Goal: Communication & Community: Answer question/provide support

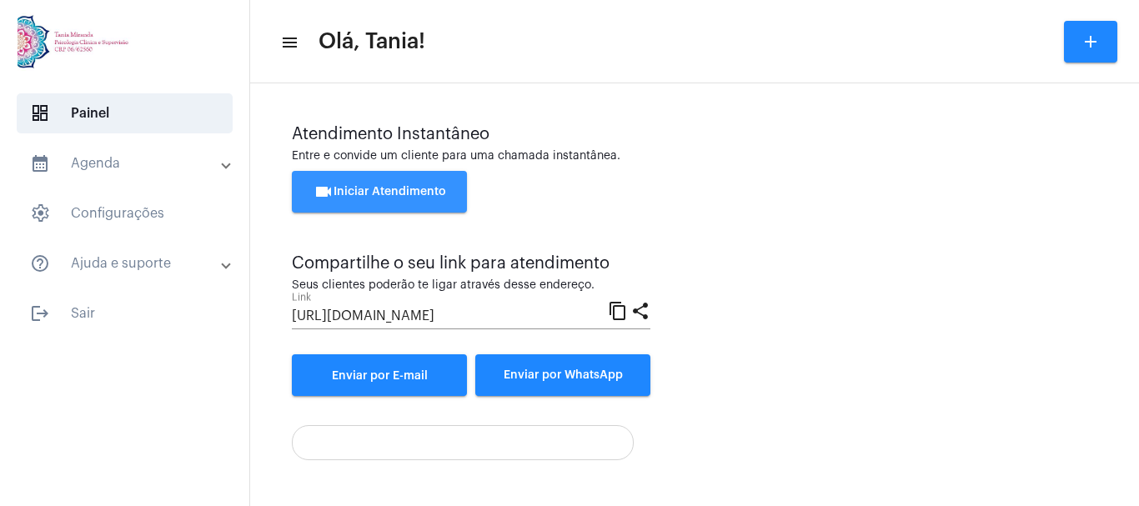
click at [391, 187] on span "videocam Iniciar Atendimento" at bounding box center [379, 192] width 133 height 12
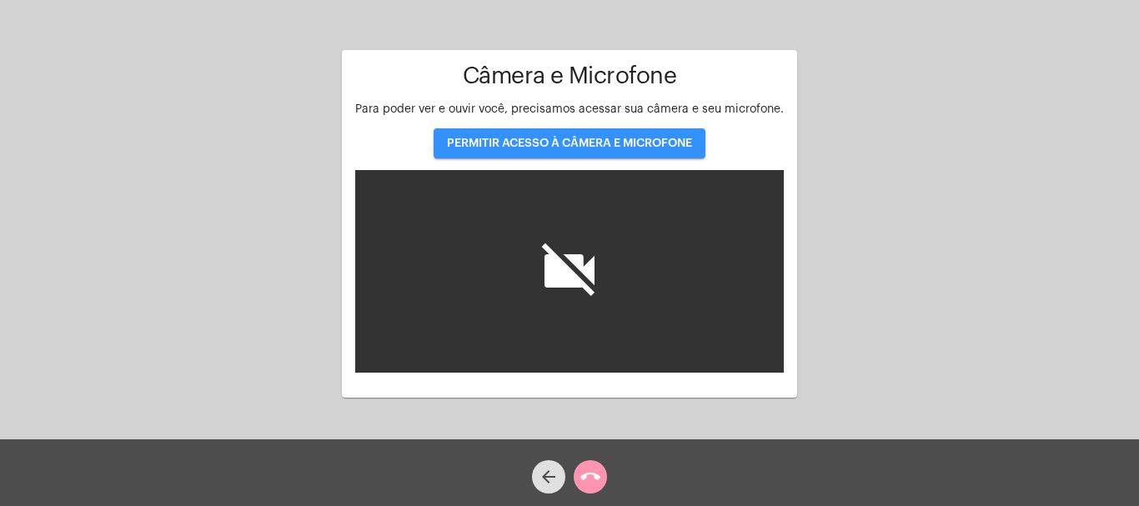
click at [562, 148] on span "PERMITIR ACESSO À CÂMERA E MICROFONE" at bounding box center [569, 144] width 245 height 12
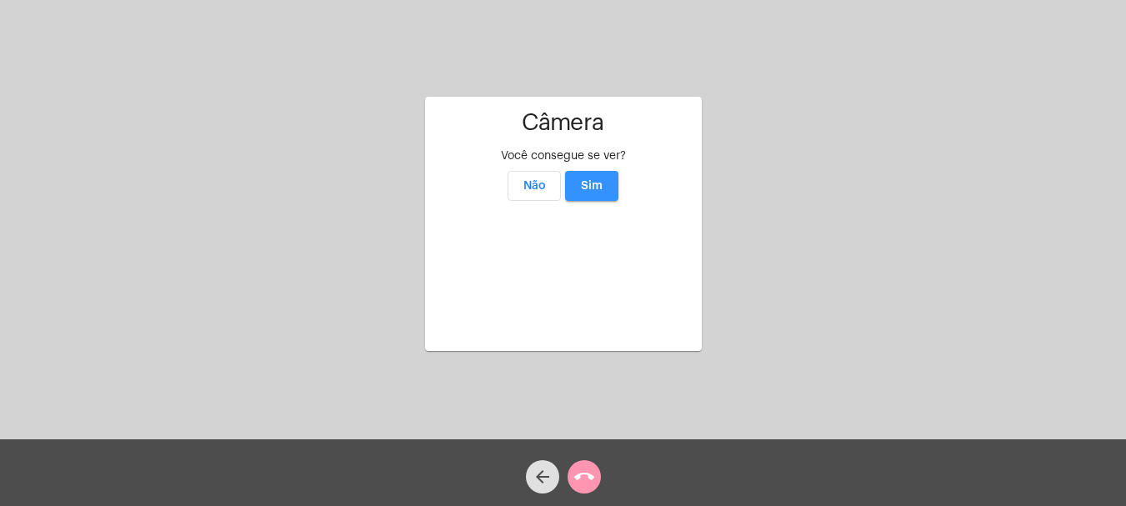
click at [599, 180] on span "Sim" at bounding box center [592, 186] width 22 height 12
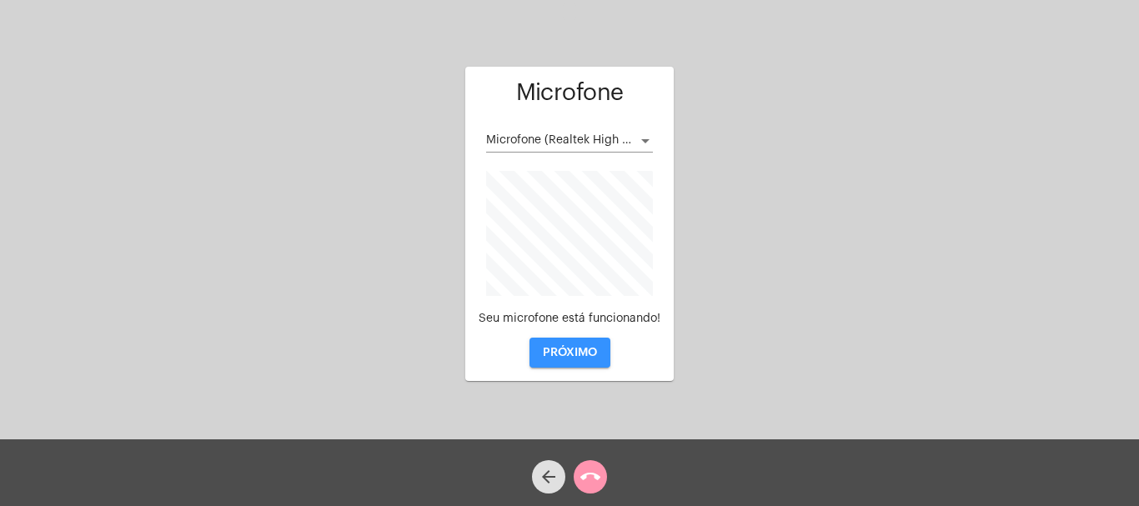
click at [559, 354] on span "PRÓXIMO" at bounding box center [570, 353] width 54 height 12
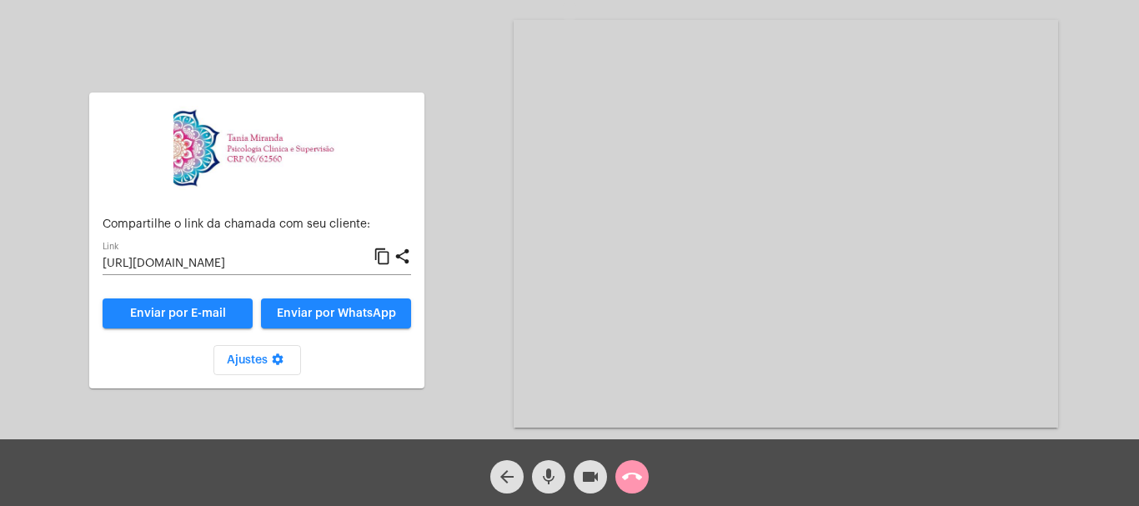
click at [629, 478] on mat-icon "call_end" at bounding box center [632, 477] width 20 height 20
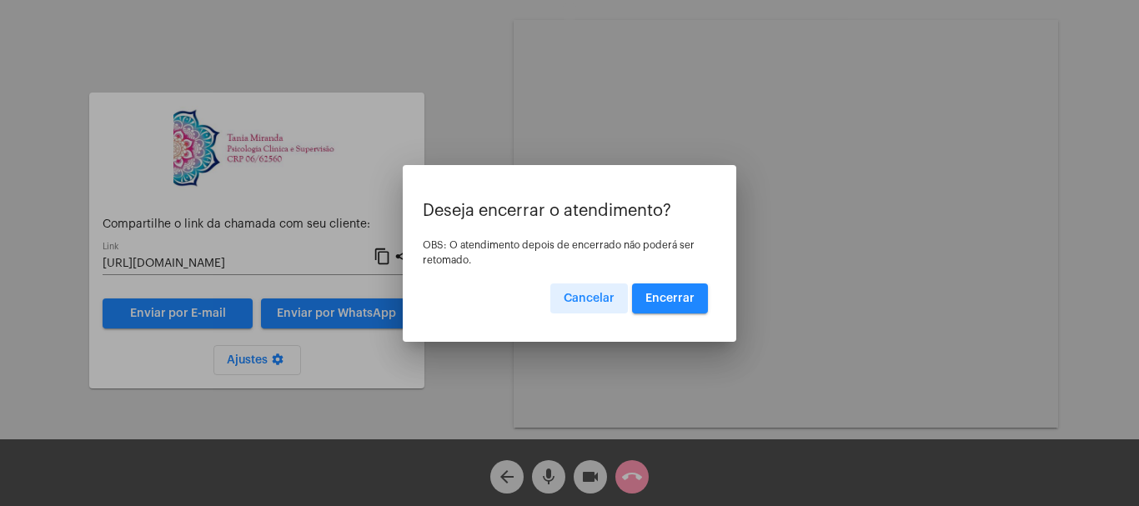
click at [682, 295] on span "Encerrar" at bounding box center [669, 299] width 49 height 12
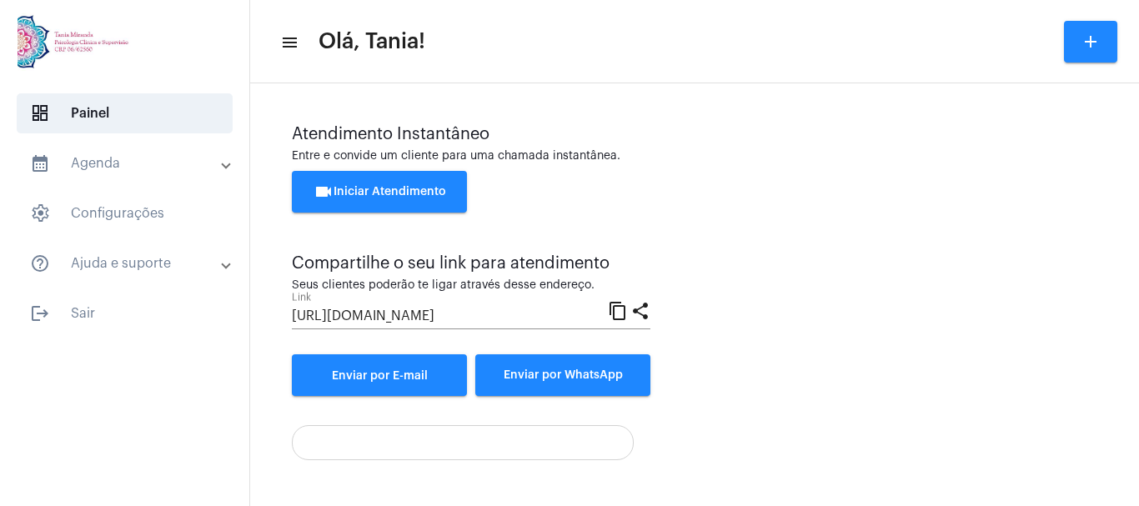
scroll to position [117, 0]
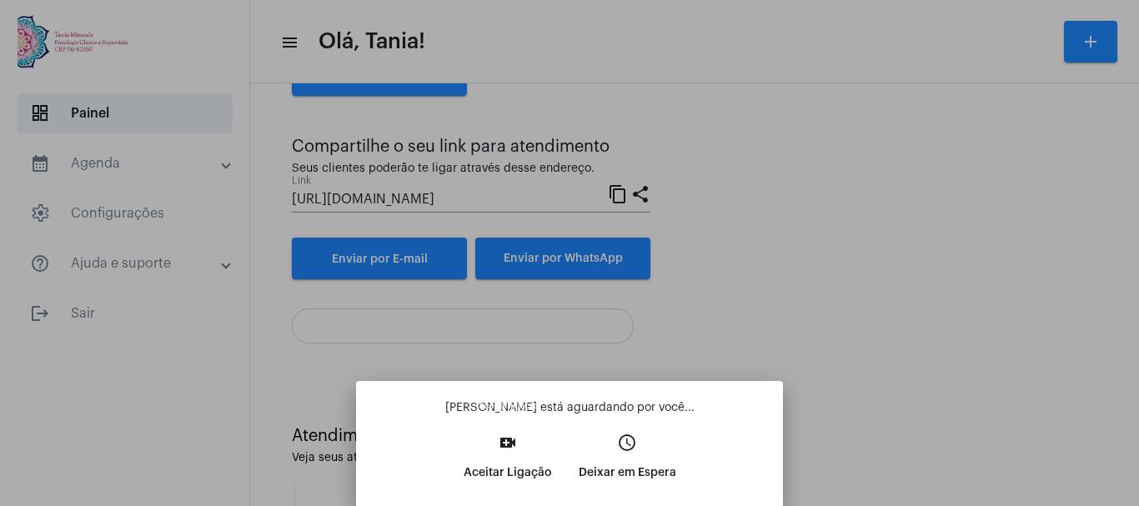
click at [502, 454] on button "video_call Aceitar Ligação" at bounding box center [507, 464] width 115 height 72
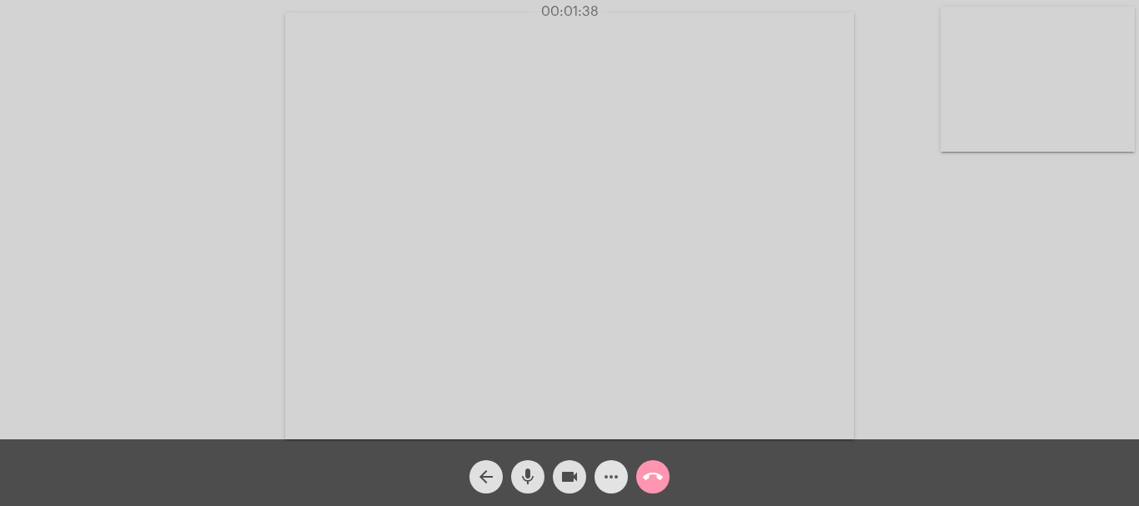
click at [612, 480] on mat-icon "more_horiz" at bounding box center [611, 477] width 20 height 20
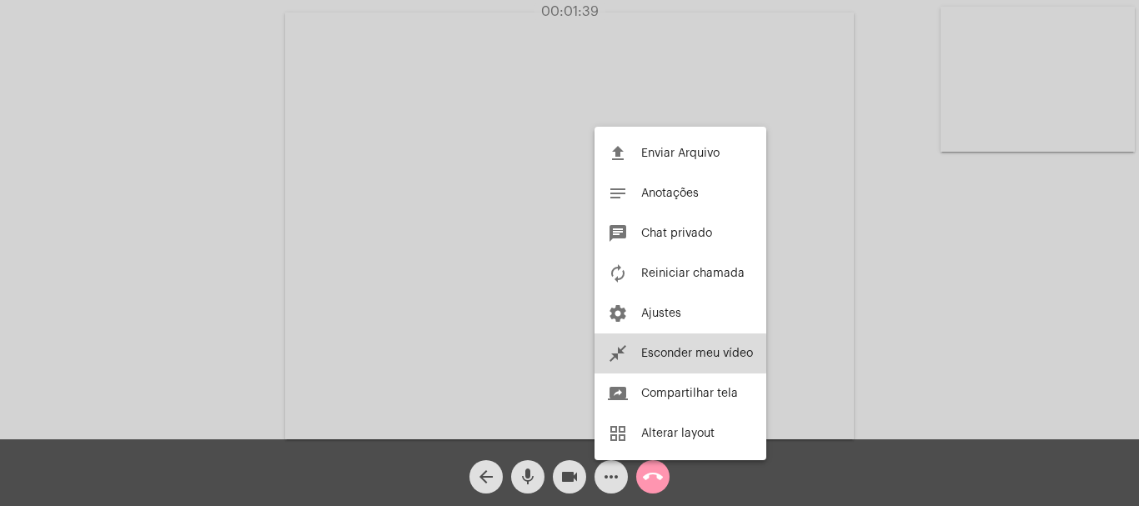
click at [664, 354] on span "Esconder meu vídeo" at bounding box center [697, 354] width 112 height 12
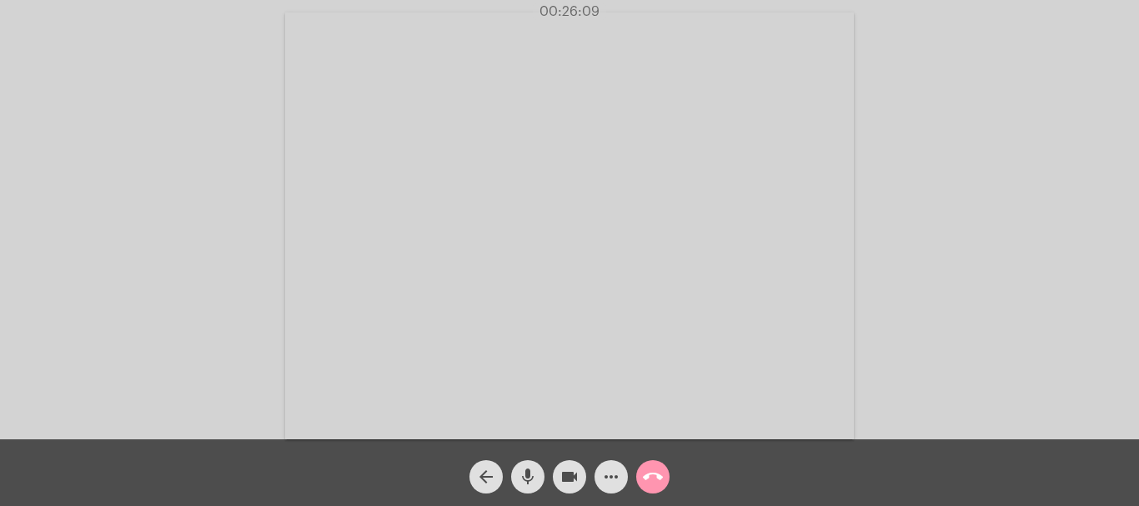
click at [611, 479] on mat-icon "more_horiz" at bounding box center [611, 477] width 20 height 20
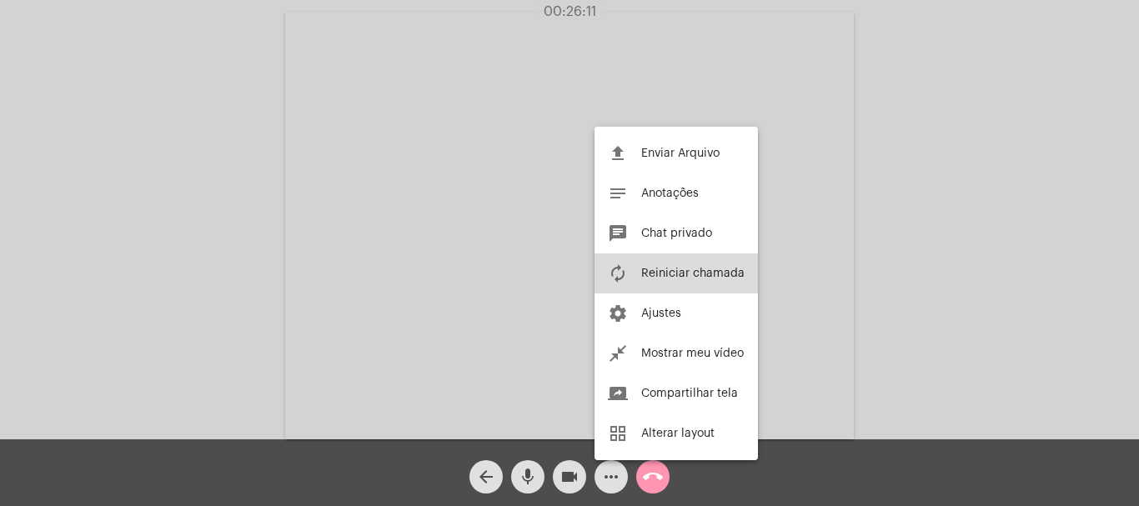
click at [685, 268] on span "Reiniciar chamada" at bounding box center [692, 274] width 103 height 12
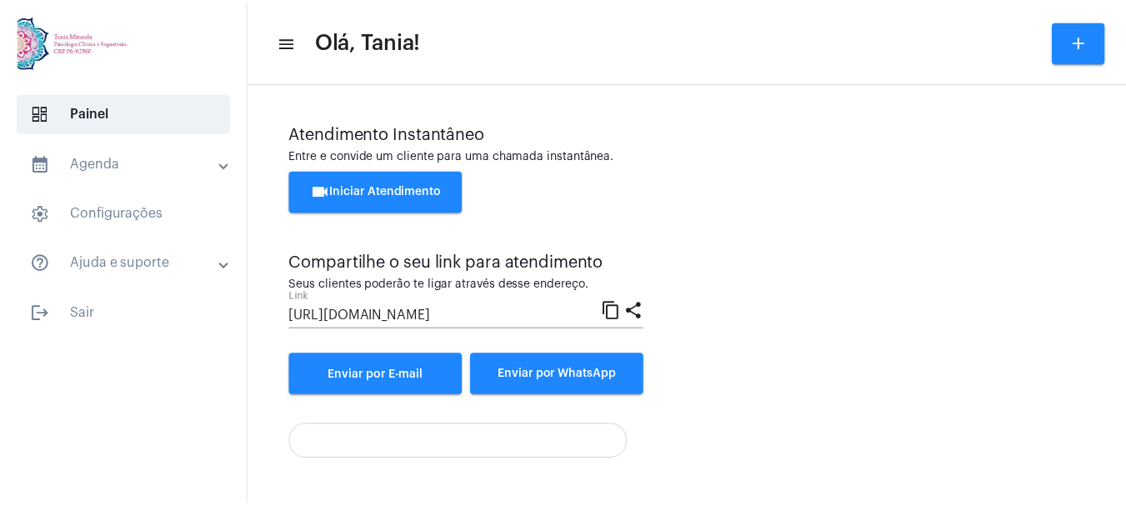
scroll to position [117, 0]
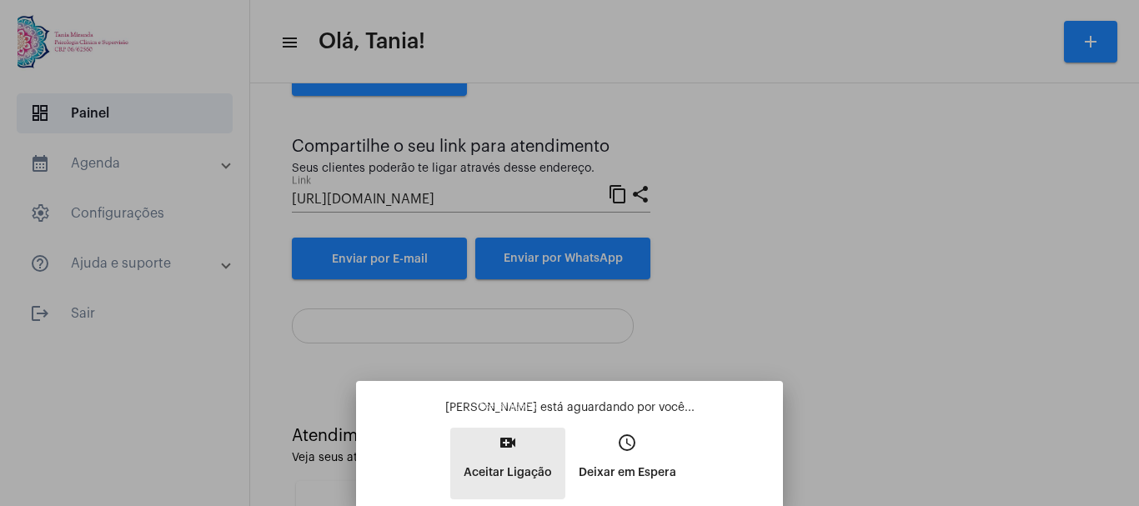
click at [500, 443] on mat-icon "video_call" at bounding box center [508, 443] width 20 height 20
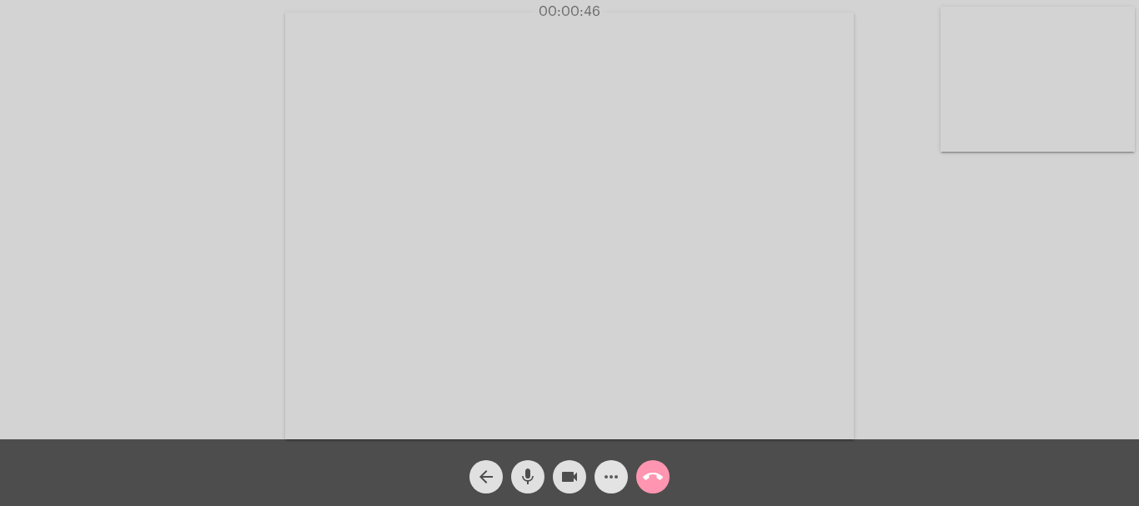
click at [610, 477] on mat-icon "more_horiz" at bounding box center [611, 477] width 20 height 20
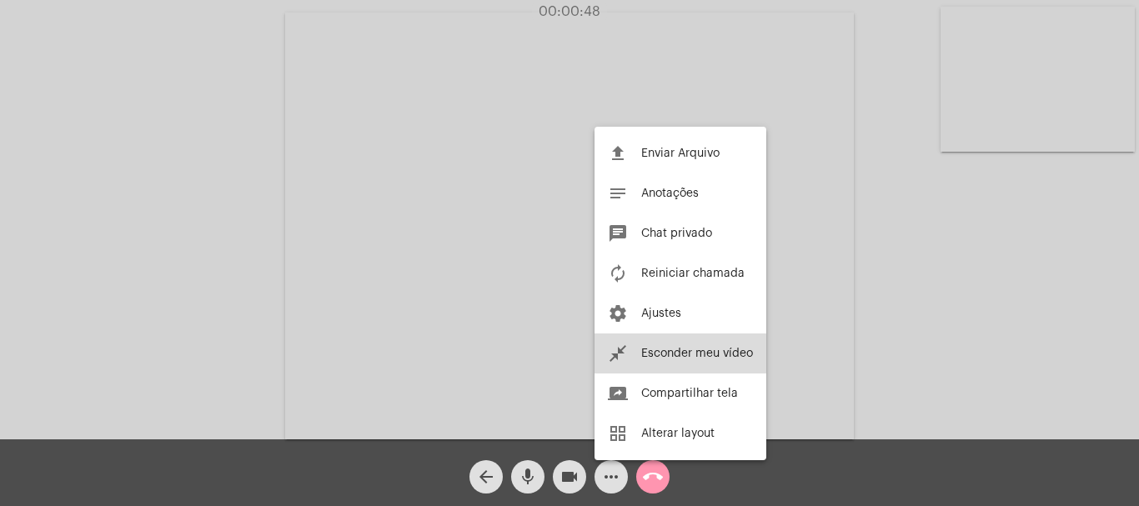
click at [703, 350] on span "Esconder meu vídeo" at bounding box center [697, 354] width 112 height 12
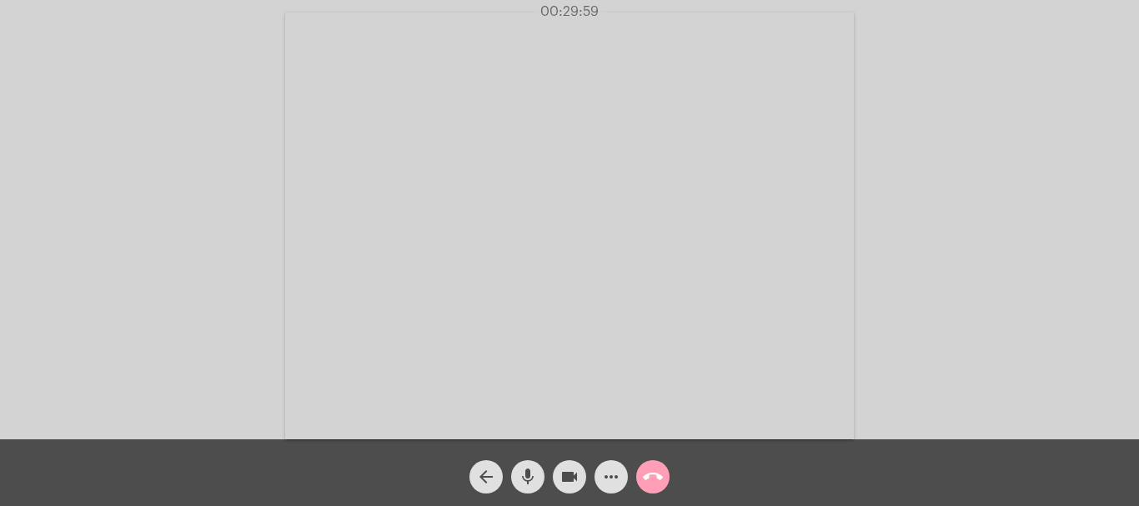
click at [652, 478] on mat-icon "call_end" at bounding box center [653, 477] width 20 height 20
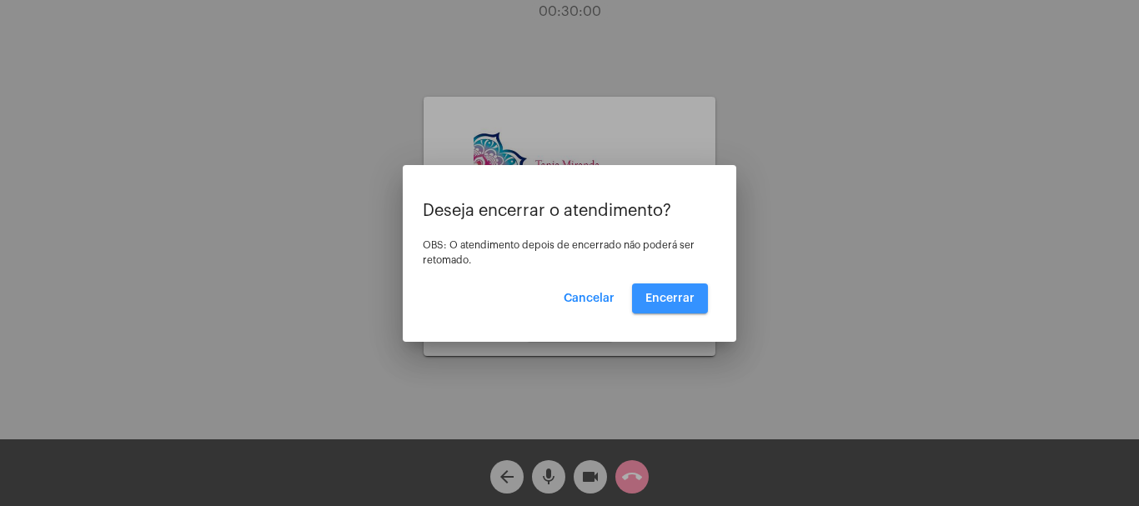
click at [677, 289] on button "Encerrar" at bounding box center [670, 298] width 76 height 30
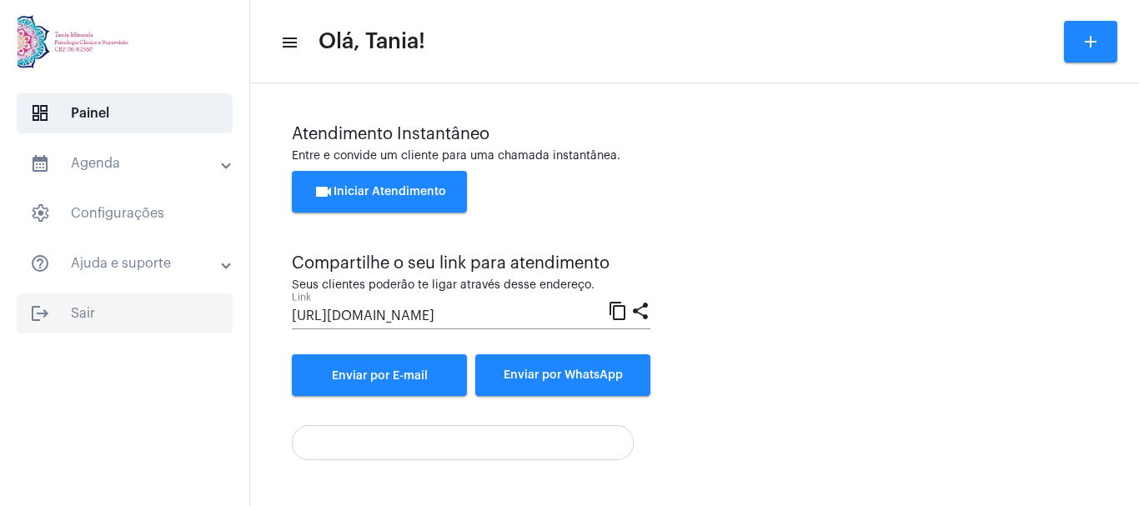
click at [81, 314] on span "logout Sair" at bounding box center [125, 313] width 216 height 40
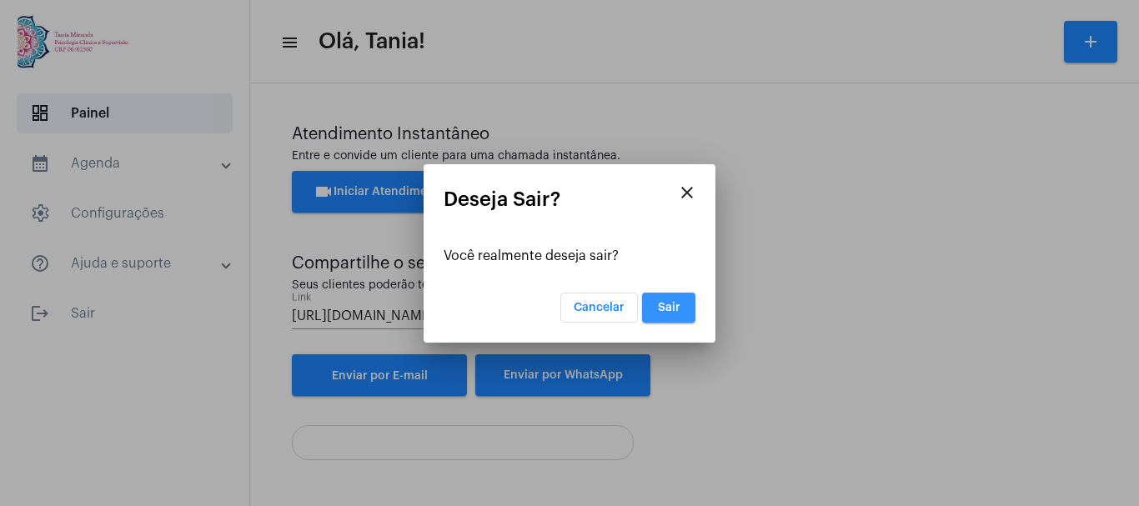
click at [679, 298] on button "Sair" at bounding box center [668, 308] width 53 height 30
